Goal: Download file/media

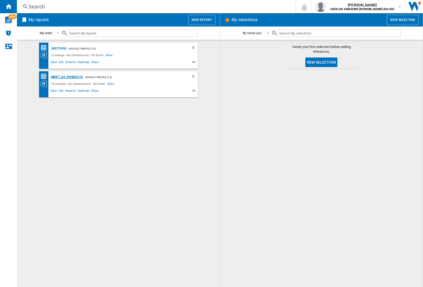
click at [67, 77] on div "MRKT_DA_PRODUCTS" at bounding box center [66, 77] width 33 height 7
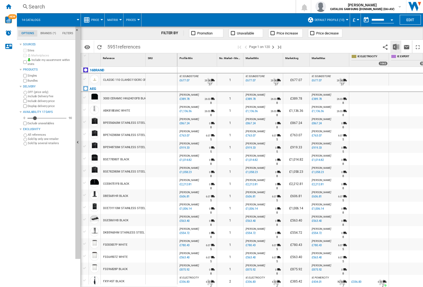
click at [396, 46] on img "Download in Excel" at bounding box center [396, 47] width 6 height 6
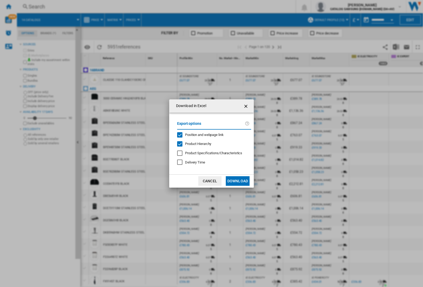
click at [201, 134] on span "Position and webpage link" at bounding box center [204, 135] width 39 height 4
click at [238, 181] on button "Download" at bounding box center [238, 181] width 24 height 10
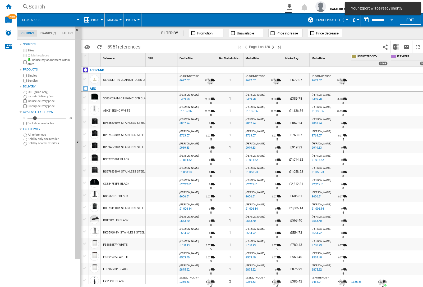
click at [162, 121] on div at bounding box center [161, 122] width 31 height 12
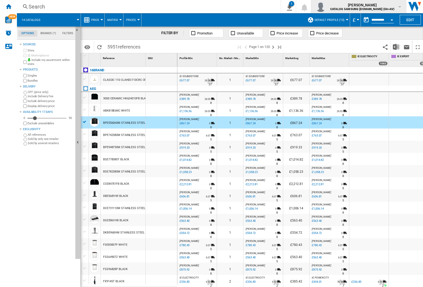
click at [326, 7] on img "button" at bounding box center [321, 6] width 11 height 11
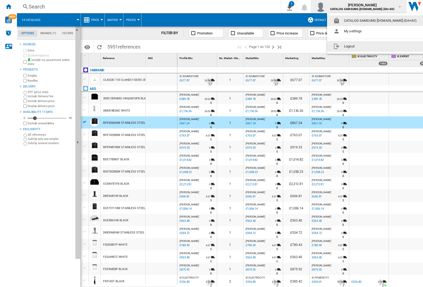
click at [368, 46] on button "Logout" at bounding box center [376, 46] width 98 height 11
